Goal: Communication & Community: Answer question/provide support

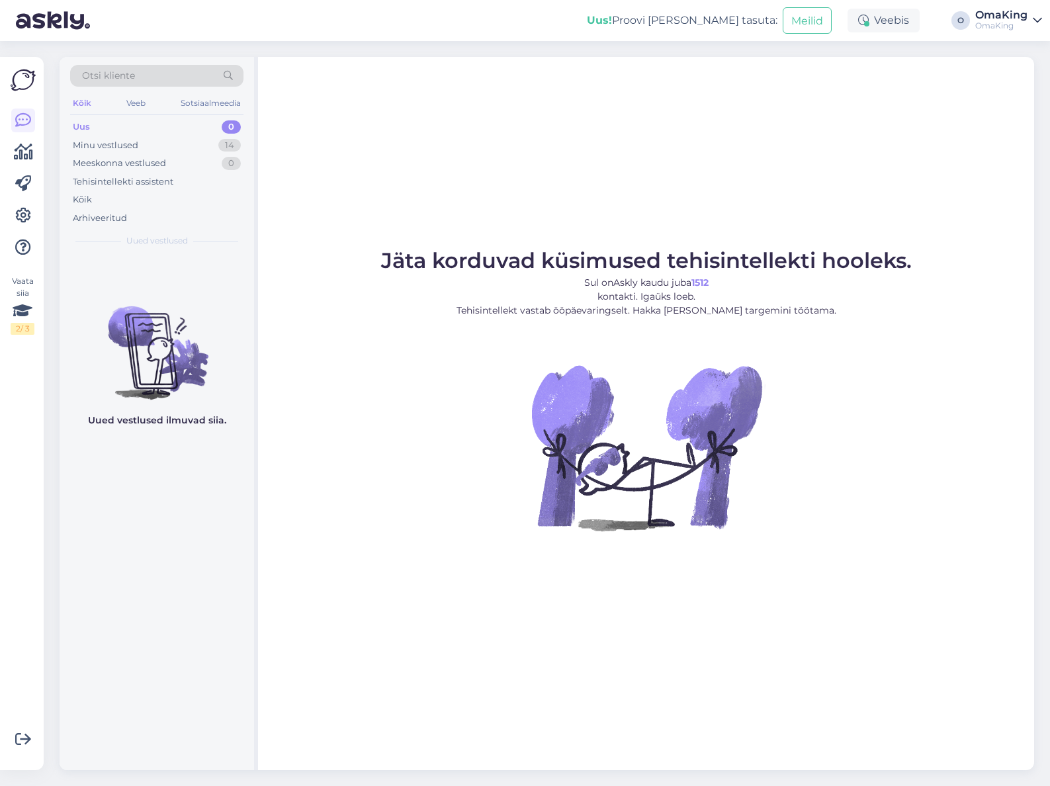
click at [80, 127] on font "Uus" at bounding box center [81, 126] width 17 height 11
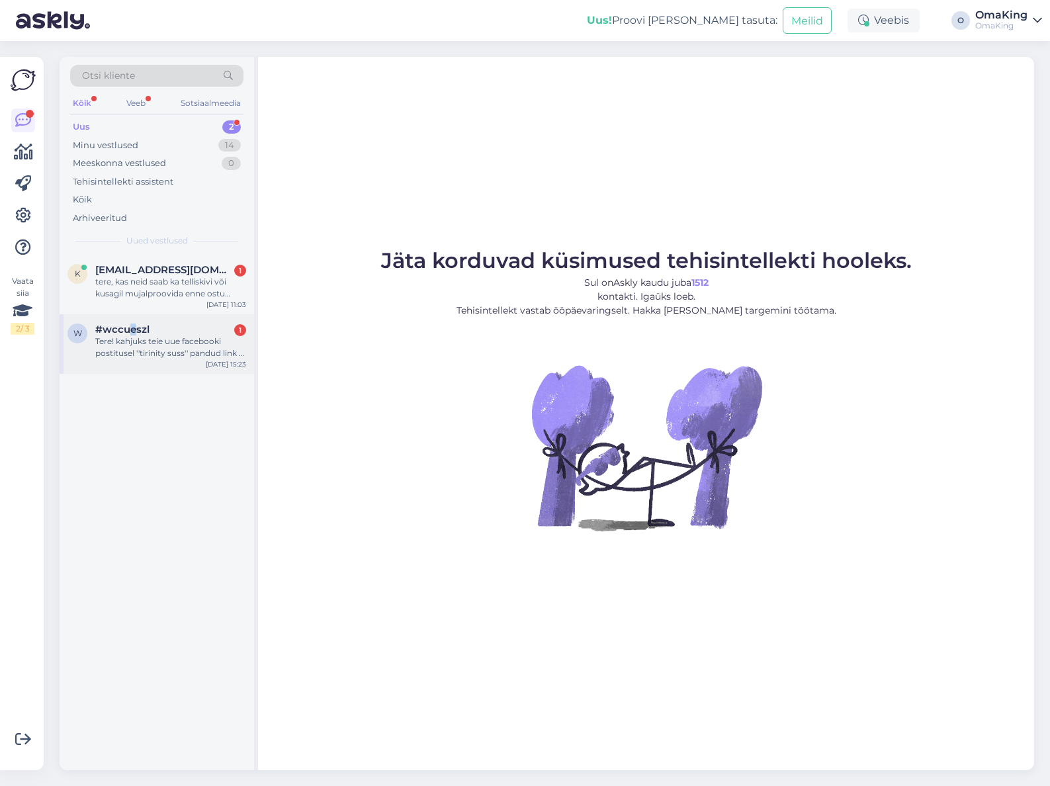
click at [132, 335] on font "#wccueszl" at bounding box center [122, 329] width 54 height 13
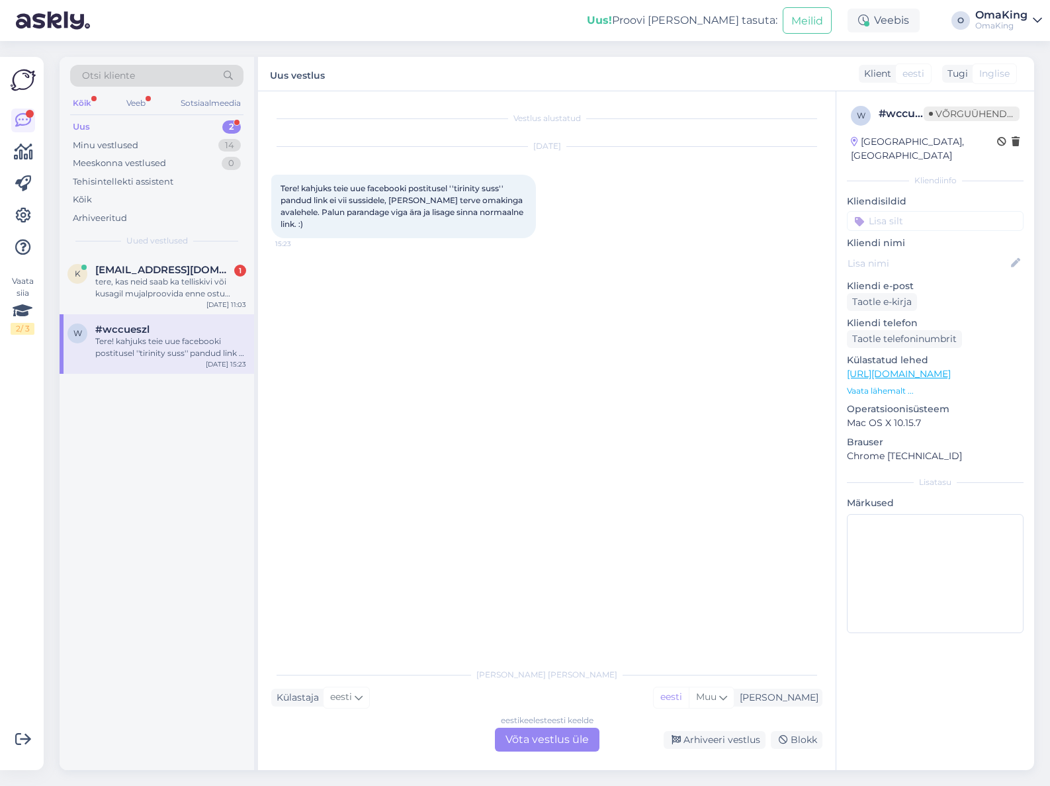
click at [535, 738] on font "Võta vestlus üle" at bounding box center [546, 739] width 83 height 13
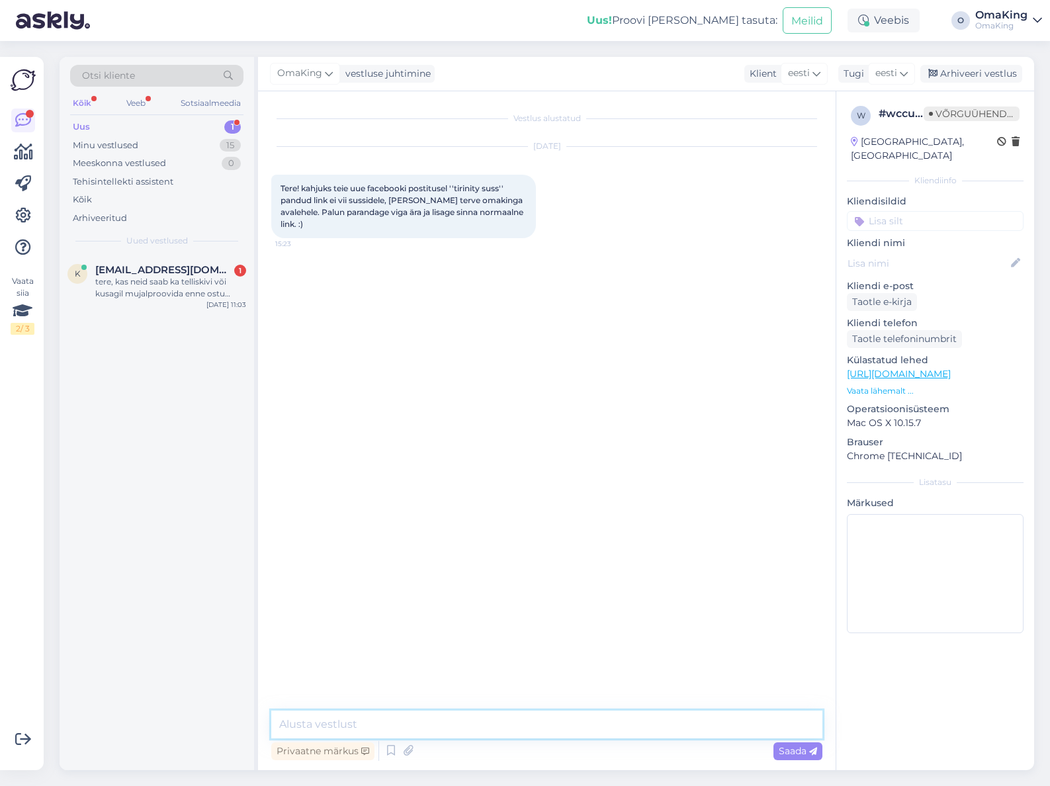
click at [397, 722] on textarea at bounding box center [546, 724] width 551 height 28
type textarea "Tere, see vist [PERSON_NAME]"
click at [782, 745] on font "Saada" at bounding box center [793, 751] width 28 height 12
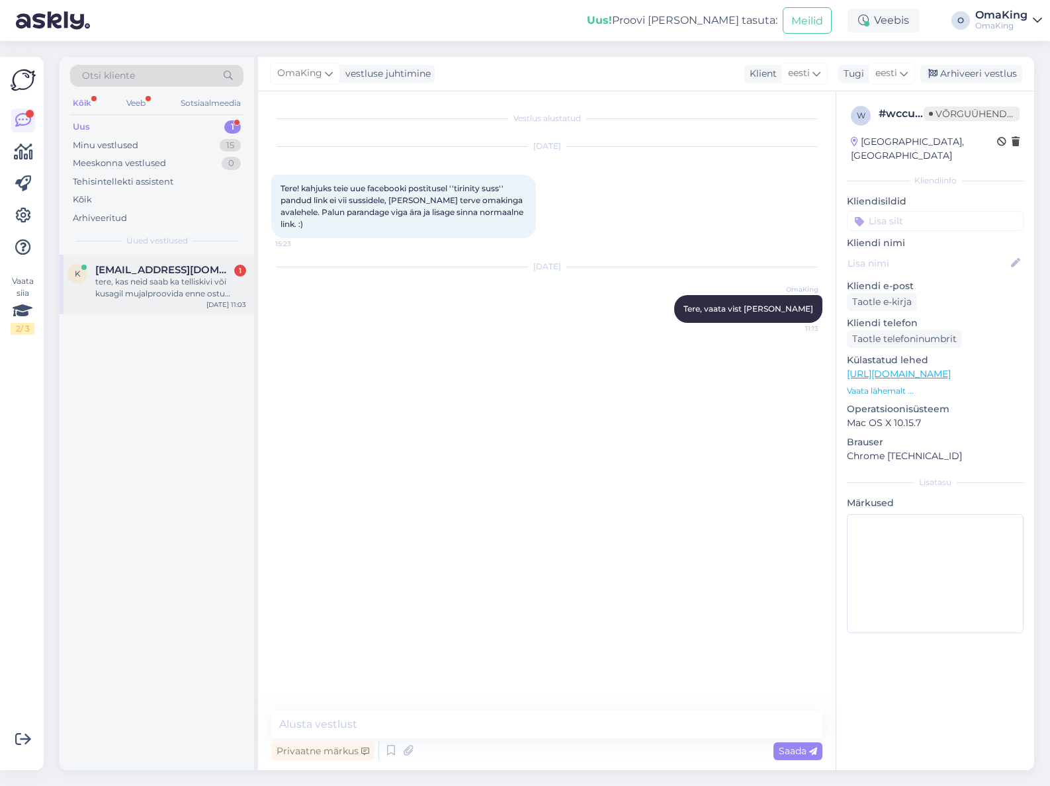
click at [171, 269] on font "[EMAIL_ADDRESS][DOMAIN_NAME]" at bounding box center [186, 269] width 182 height 13
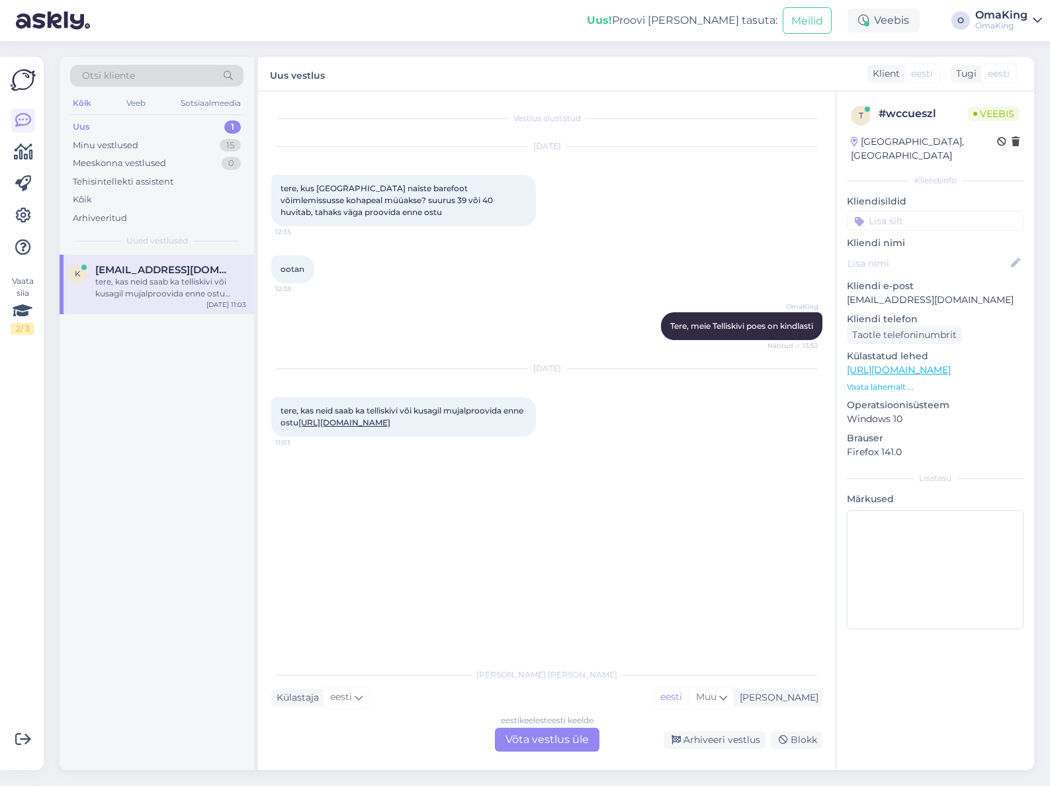
click at [555, 733] on font "Võta vestlus üle" at bounding box center [546, 739] width 83 height 13
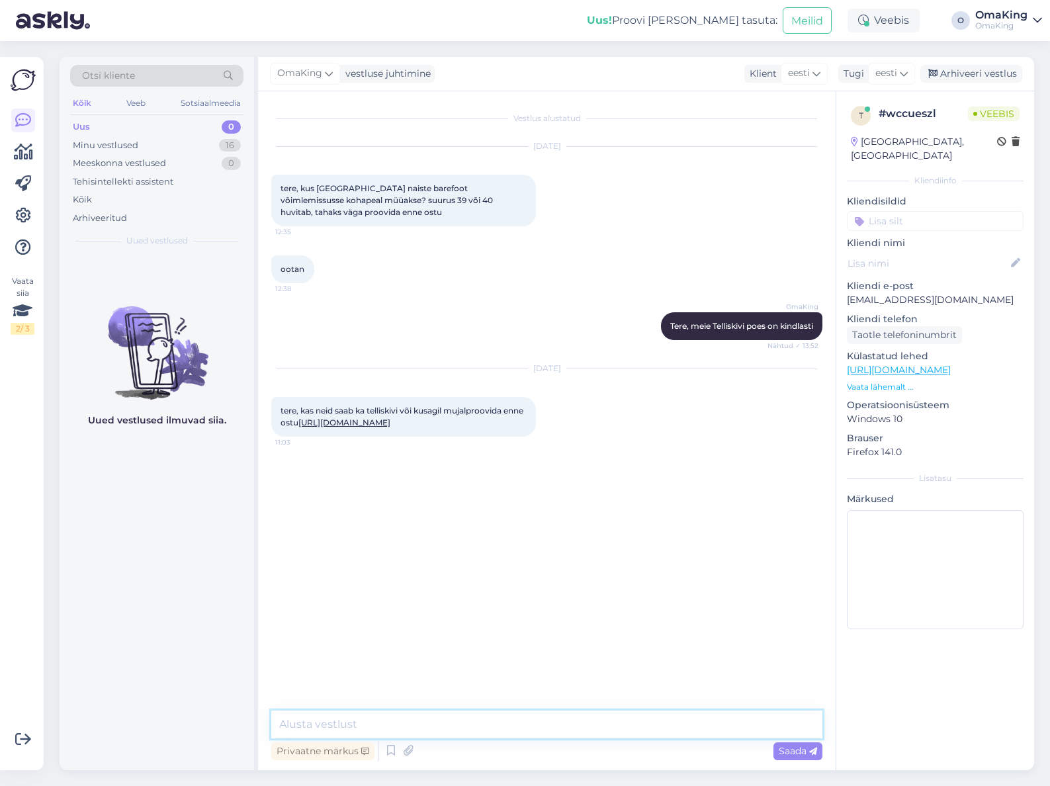
click at [361, 728] on textarea at bounding box center [546, 724] width 551 height 28
click at [339, 717] on textarea "Tere," at bounding box center [546, 724] width 551 height 28
type textarea "Tere, meie Telliskivi poes need täitsa olemas."
click at [797, 755] on font "Saada" at bounding box center [793, 751] width 28 height 12
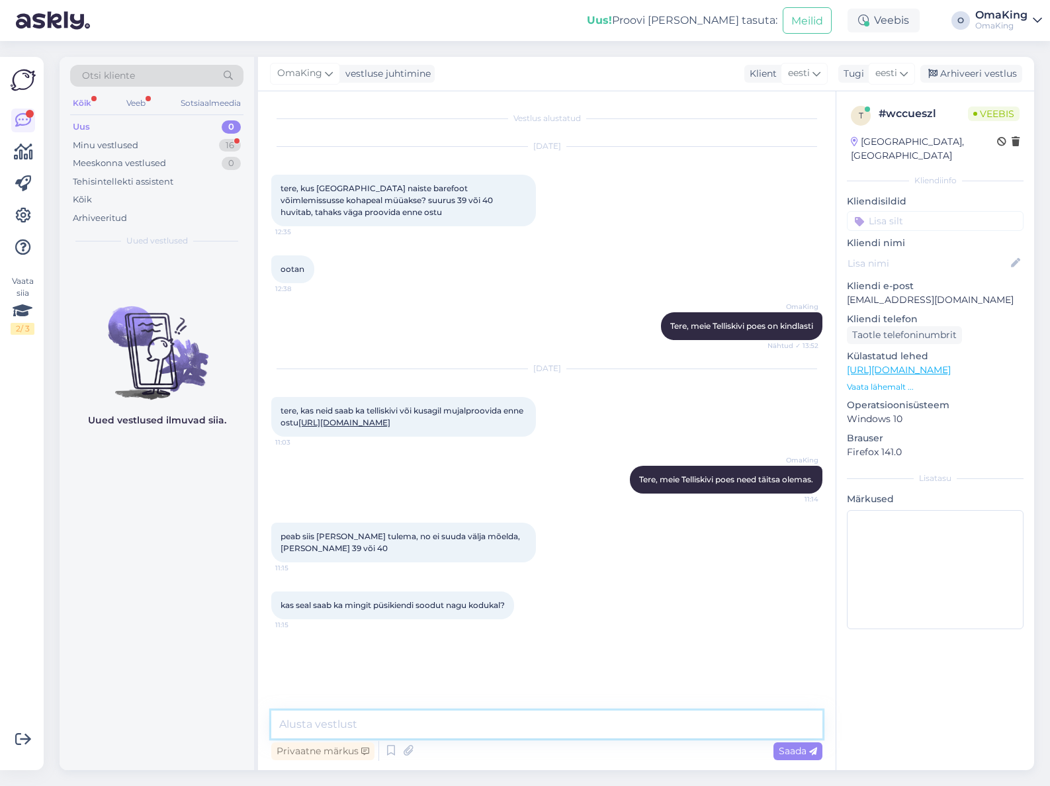
click at [310, 720] on textarea at bounding box center [546, 724] width 551 height 28
type textarea "saab ka püsikliendi soodustust"
click at [795, 751] on font "Saada" at bounding box center [793, 751] width 28 height 12
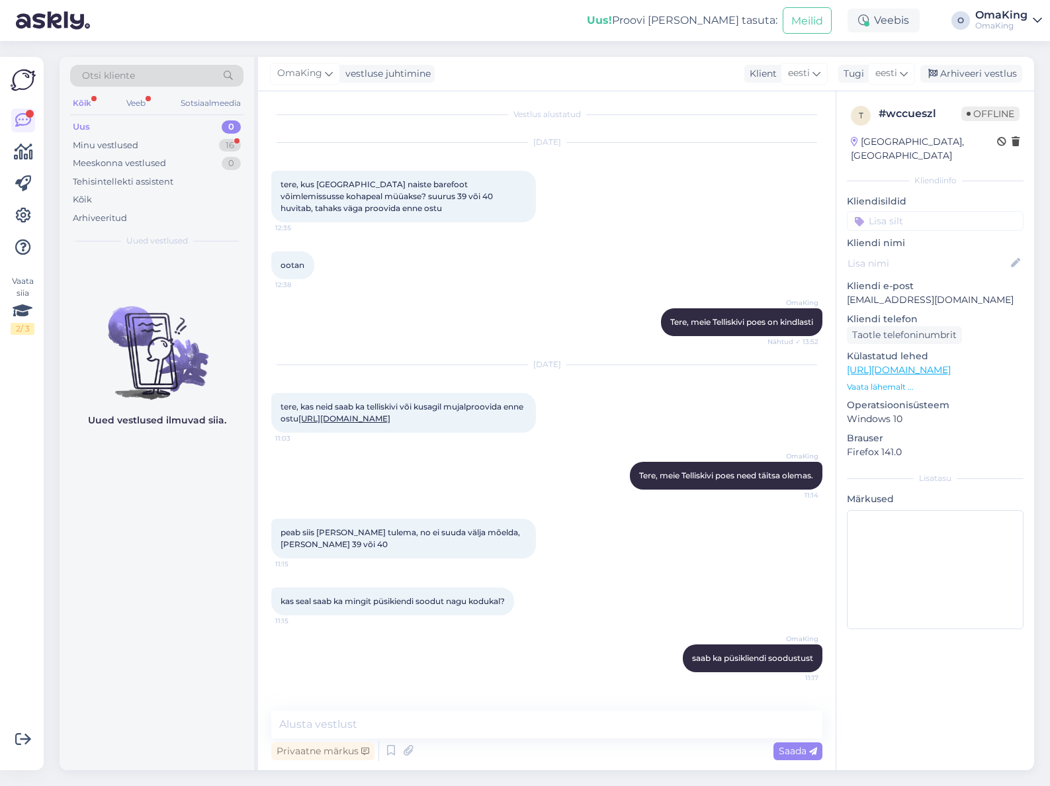
scroll to position [61, 0]
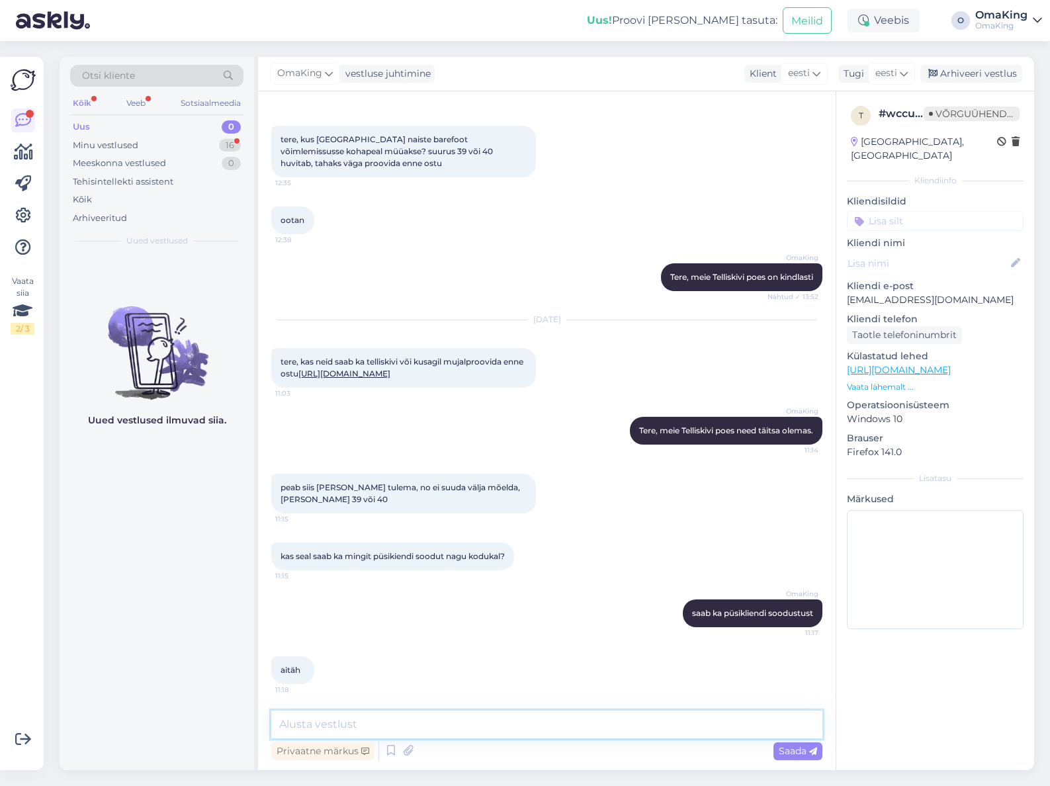
click at [368, 728] on textarea at bounding box center [546, 724] width 551 height 28
click at [110, 151] on div "Minu vestlused" at bounding box center [105, 145] width 65 height 13
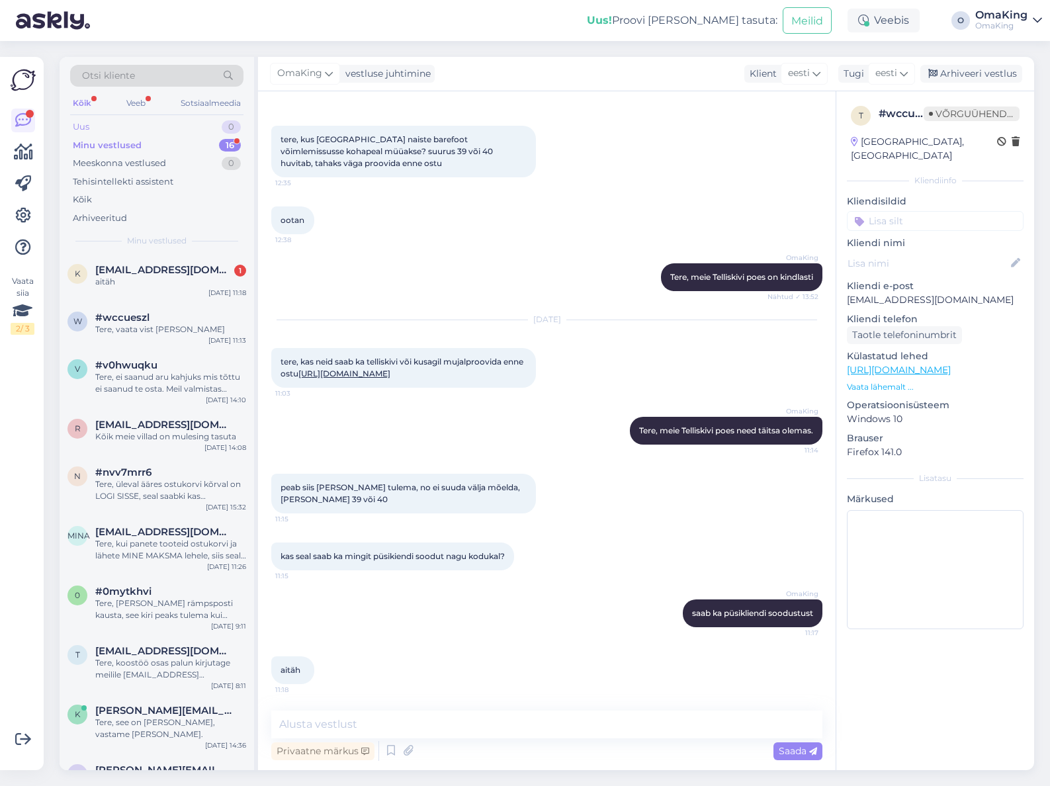
click at [83, 128] on font "Uus" at bounding box center [81, 126] width 17 height 11
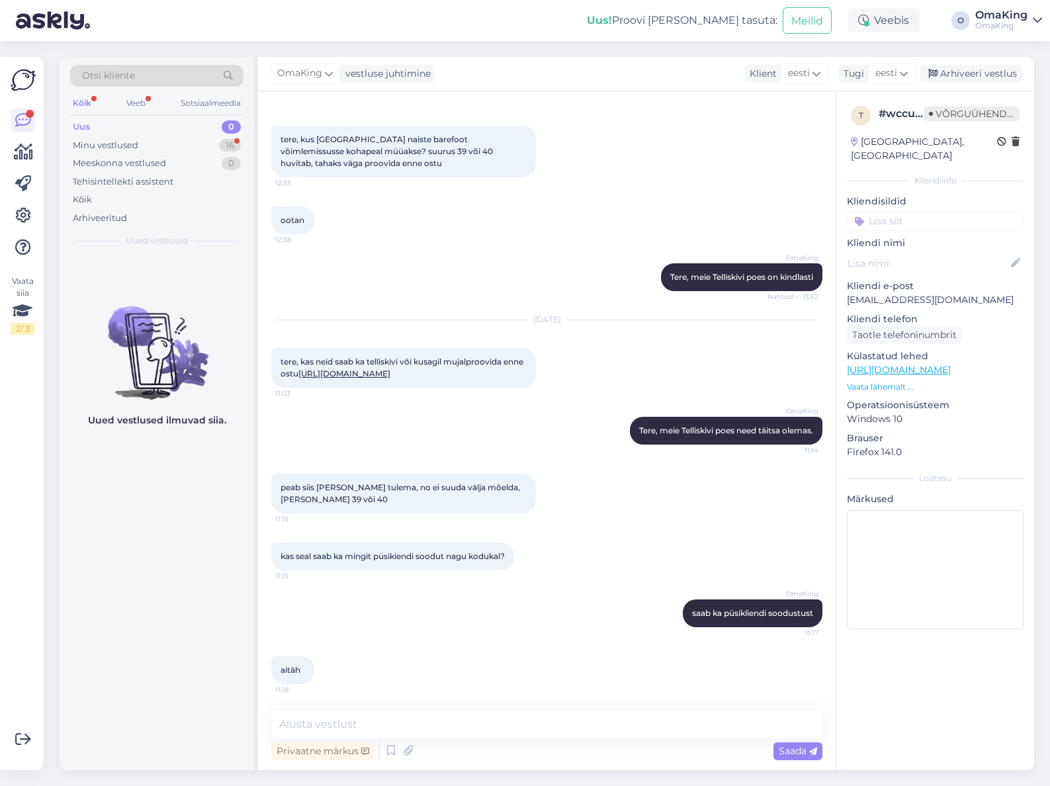
click at [87, 130] on font "Uus" at bounding box center [81, 126] width 17 height 11
click at [66, 124] on div "Otsi kliente Kõik Veeb Sotsiaalmeedia Uus 0 Minu vestlused 16 Meeskonna vestlus…" at bounding box center [157, 156] width 194 height 198
click at [89, 142] on font "Minu vestlused" at bounding box center [105, 145] width 65 height 11
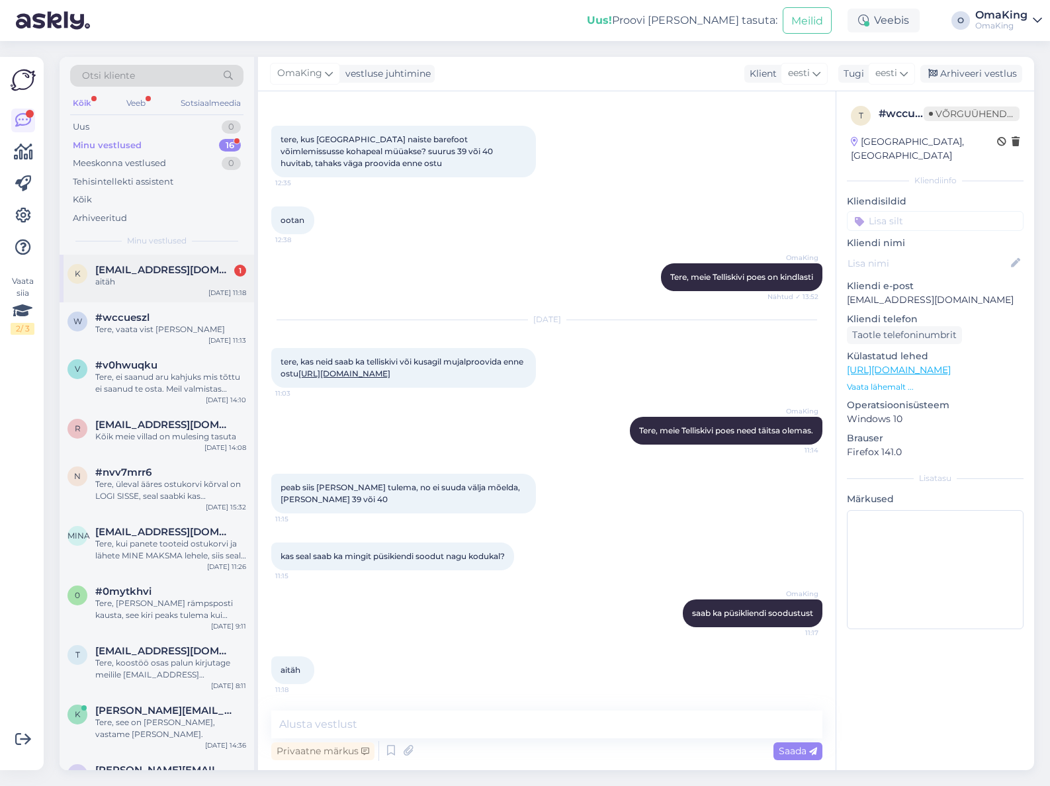
click at [124, 269] on font "[EMAIL_ADDRESS][DOMAIN_NAME]" at bounding box center [186, 269] width 182 height 13
click at [130, 318] on font "#wccueszl" at bounding box center [122, 317] width 54 height 13
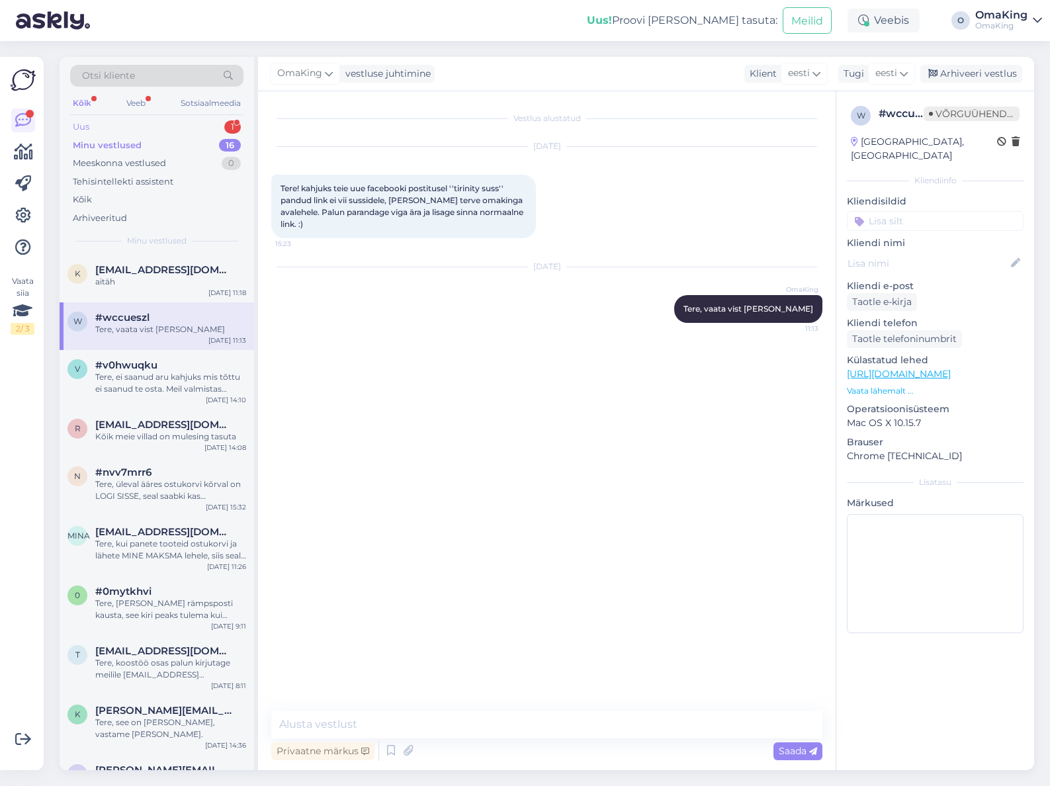
click at [81, 124] on font "Uus" at bounding box center [81, 126] width 17 height 11
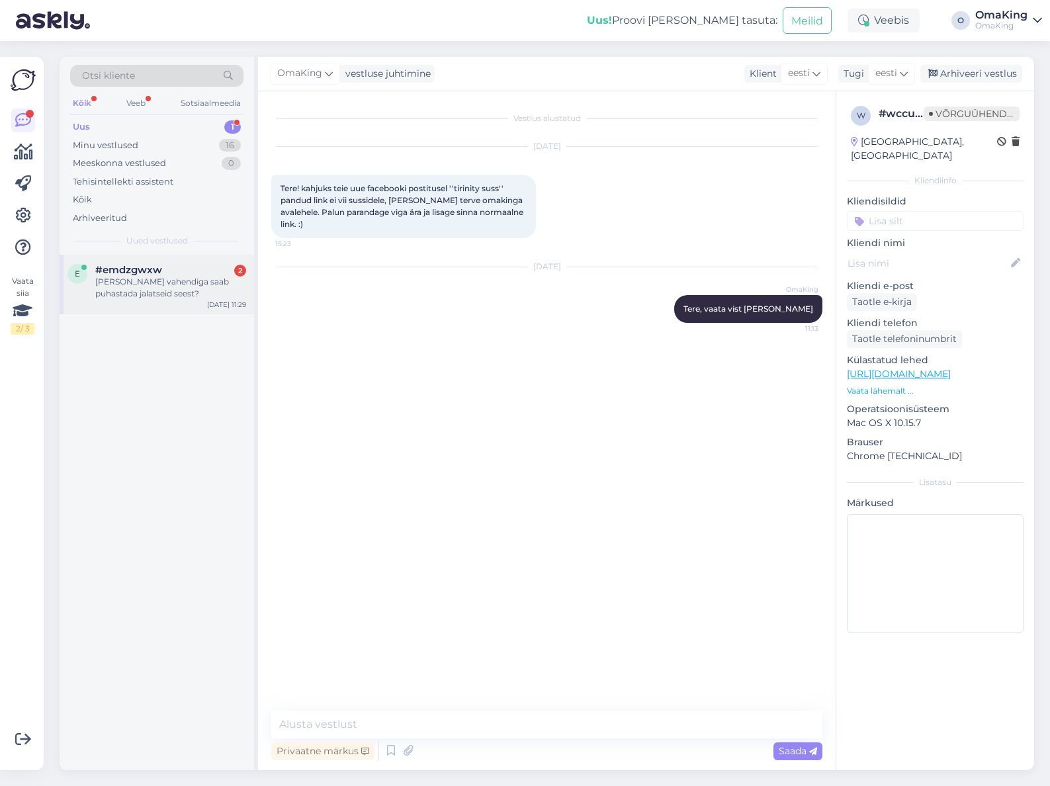
click at [132, 278] on font "[PERSON_NAME] vahendiga saab puhastada jalatseid seest?" at bounding box center [162, 287] width 134 height 22
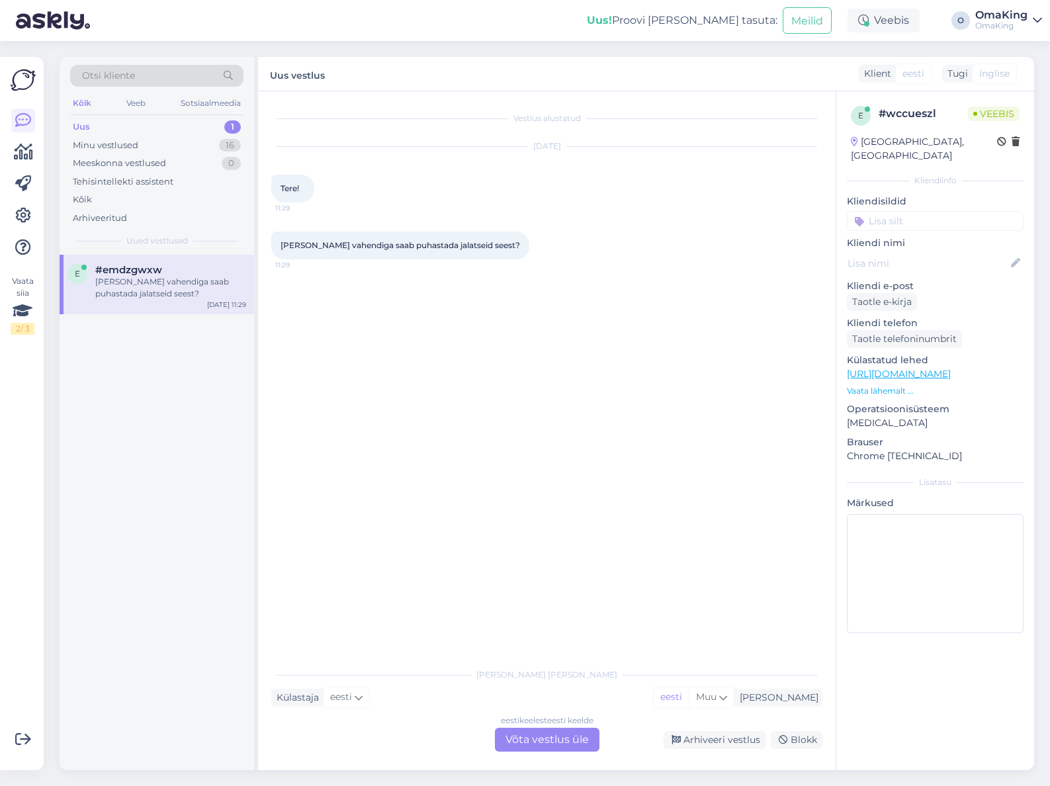
click at [518, 741] on font "Võta vestlus üle" at bounding box center [546, 739] width 83 height 13
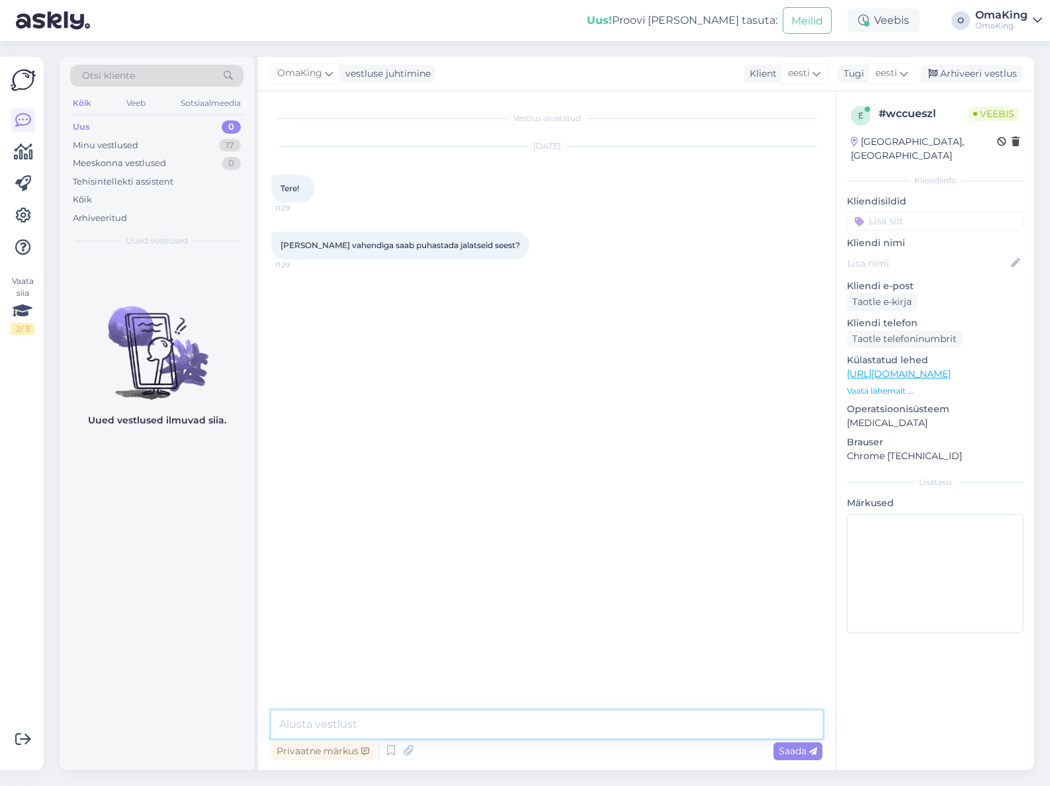
click at [376, 720] on textarea at bounding box center [546, 724] width 551 height 28
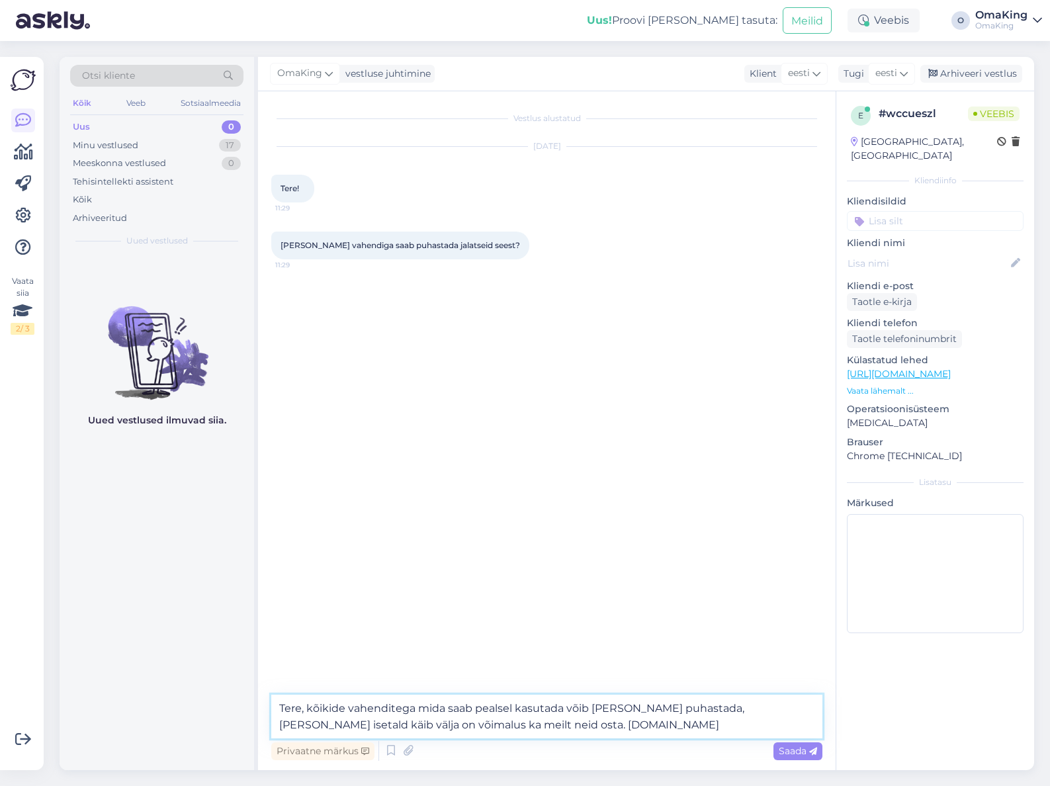
click at [728, 706] on textarea "Tere, kõikide vahenditega mida saab pealsel kasutada võib [PERSON_NAME] puhasta…" at bounding box center [546, 717] width 551 height 44
click at [655, 735] on textarea "Tere, kõikide vahenditega mida saab pealsel kasutada võib [PERSON_NAME] puhasta…" at bounding box center [546, 717] width 551 height 44
click at [443, 720] on textarea "Tere, kõikide vahenditega mida saab pealsel kasutada võib [PERSON_NAME] puhasta…" at bounding box center [546, 717] width 551 height 44
drag, startPoint x: 504, startPoint y: 720, endPoint x: 513, endPoint y: 725, distance: 10.1
click at [505, 720] on textarea "Tere, kõikide vahenditega mida saab pealsel kasutada võib [PERSON_NAME] puhasta…" at bounding box center [546, 717] width 551 height 44
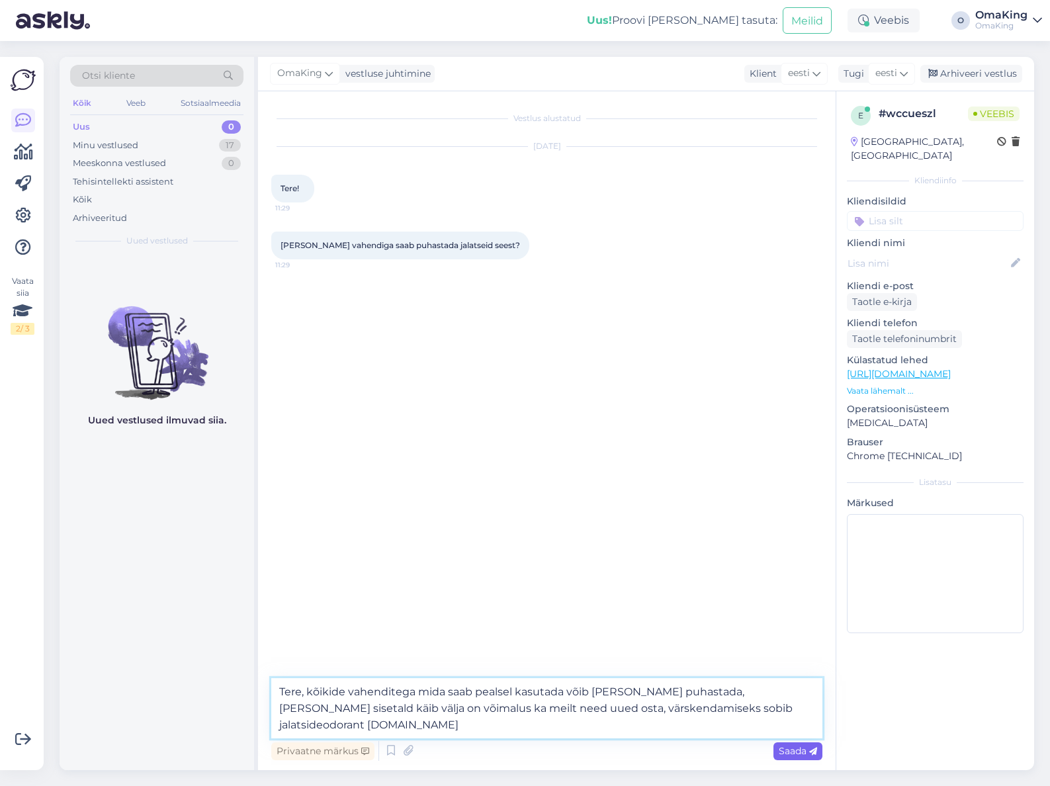
type textarea "Tere, kõikide vahenditega mida saab pealsel kasutada võib [PERSON_NAME] puhasta…"
click at [806, 749] on font "Saada" at bounding box center [793, 751] width 28 height 12
